Goal: Navigation & Orientation: Go to known website

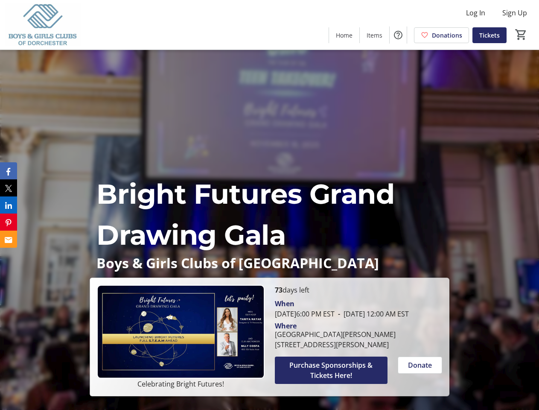
click at [269, 205] on p "Bright Futures Grand Drawing Gala" at bounding box center [269, 214] width 346 height 82
click at [43, 25] on img at bounding box center [43, 24] width 76 height 43
click at [475, 13] on span "Log In" at bounding box center [475, 13] width 19 height 10
